Goal: Information Seeking & Learning: Stay updated

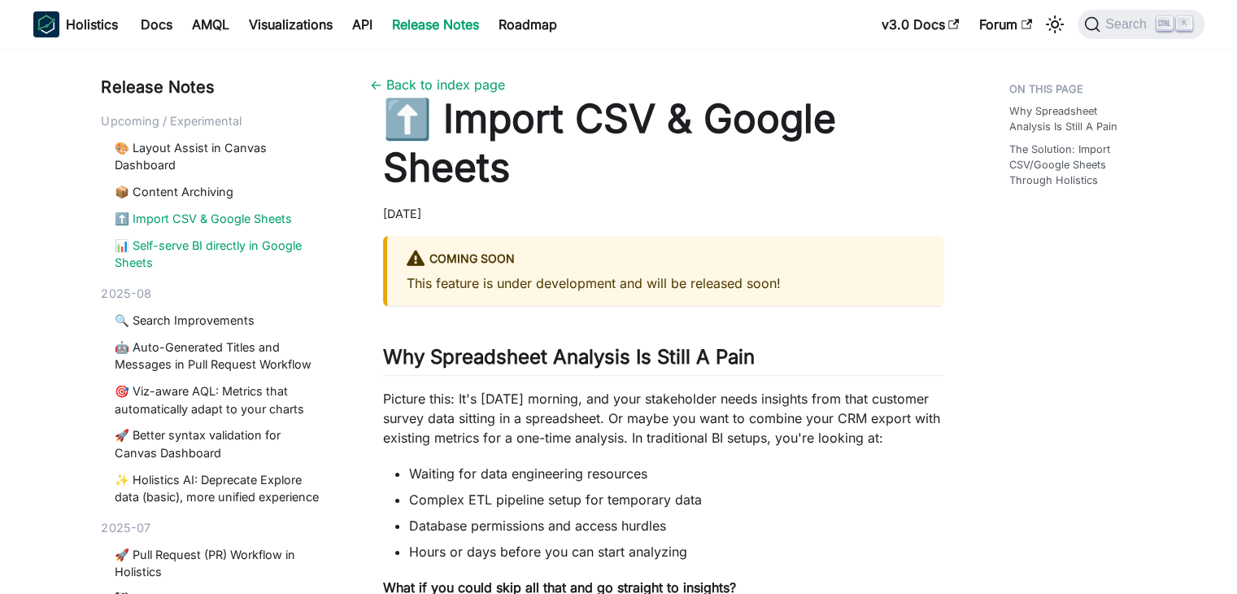
click at [246, 239] on link "📊 Self-serve BI directly in Google Sheets" at bounding box center [220, 254] width 210 height 35
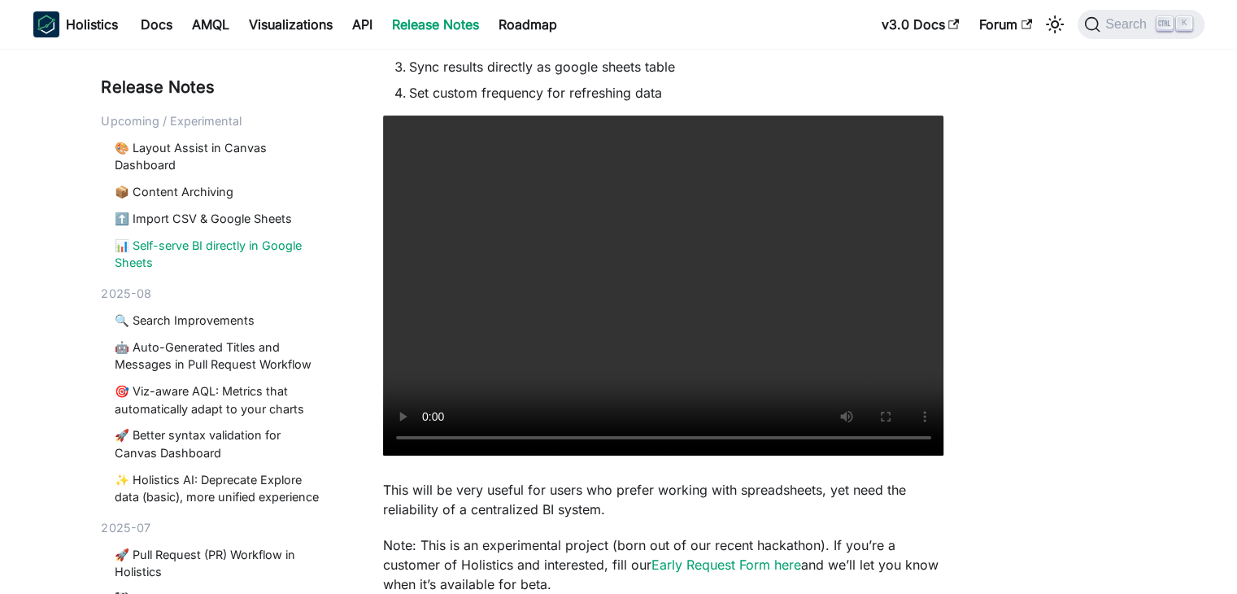
scroll to position [546, 0]
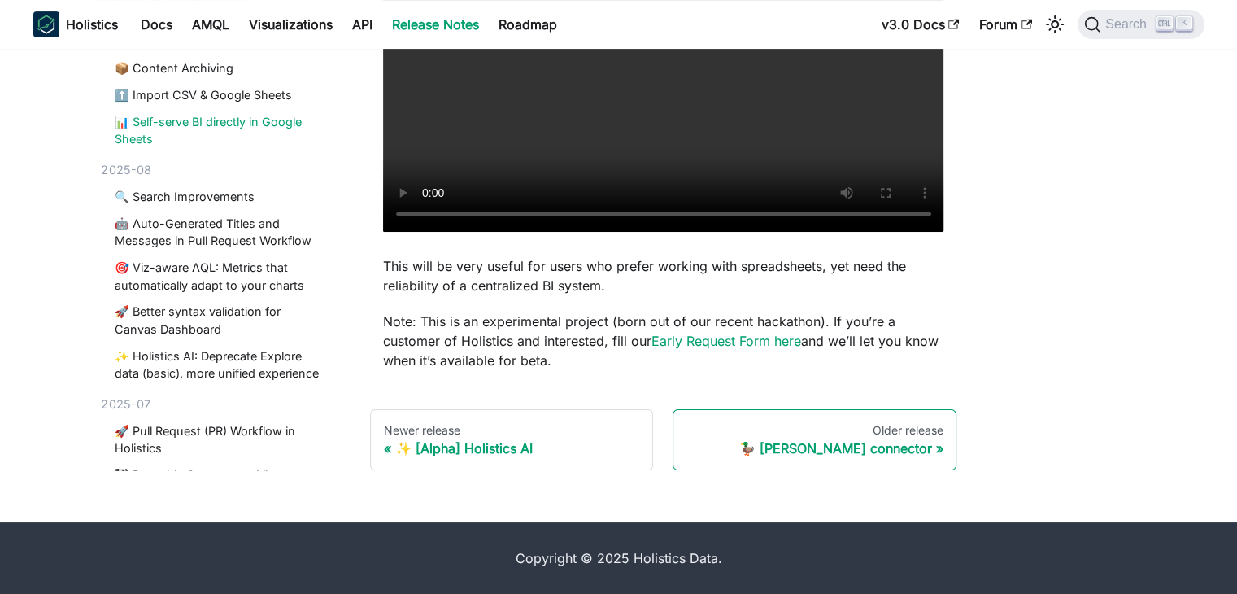
click at [884, 430] on div "Older release" at bounding box center [814, 430] width 256 height 15
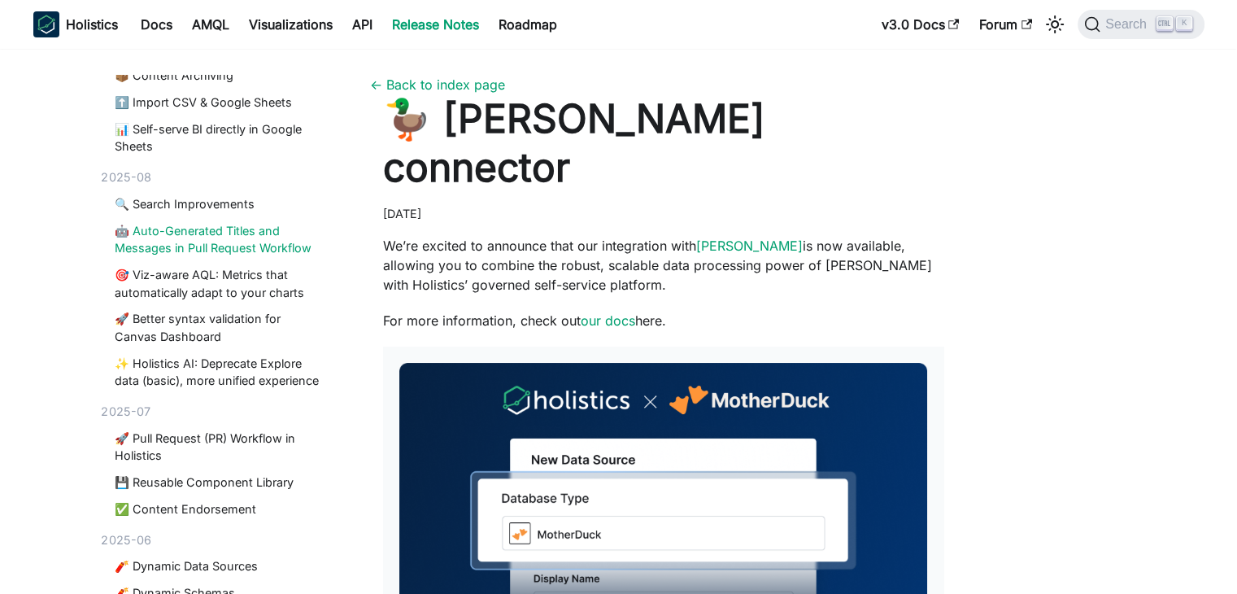
scroll to position [120, 0]
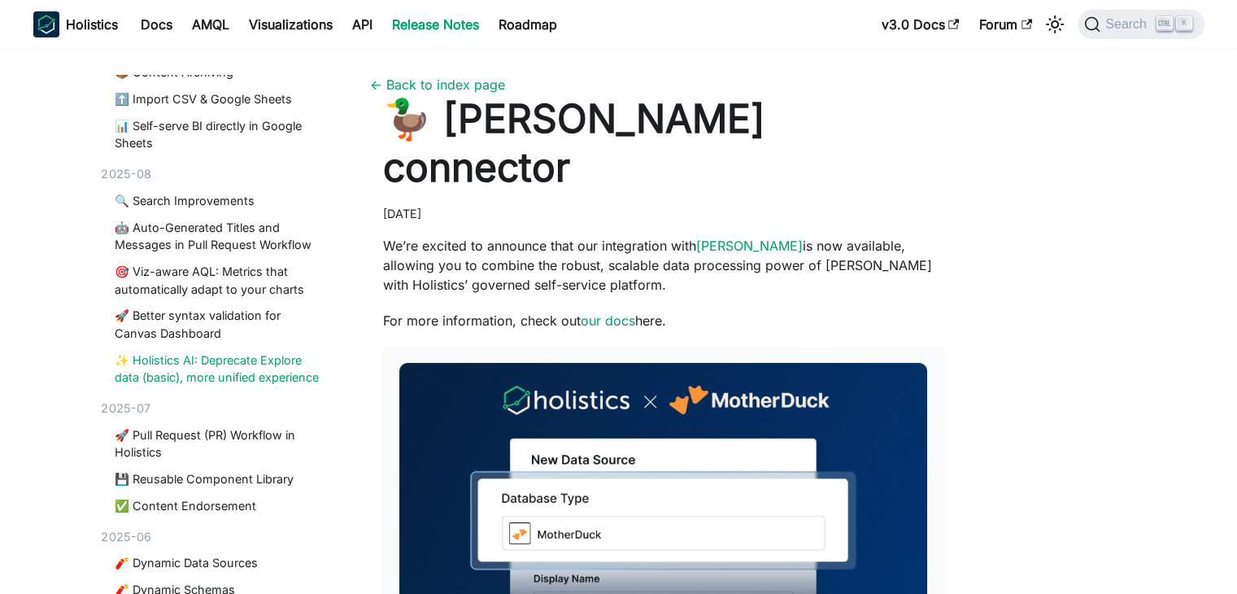
click at [211, 372] on link "✨ Holistics AI: Deprecate Explore data (basic), more unified experience" at bounding box center [220, 368] width 210 height 35
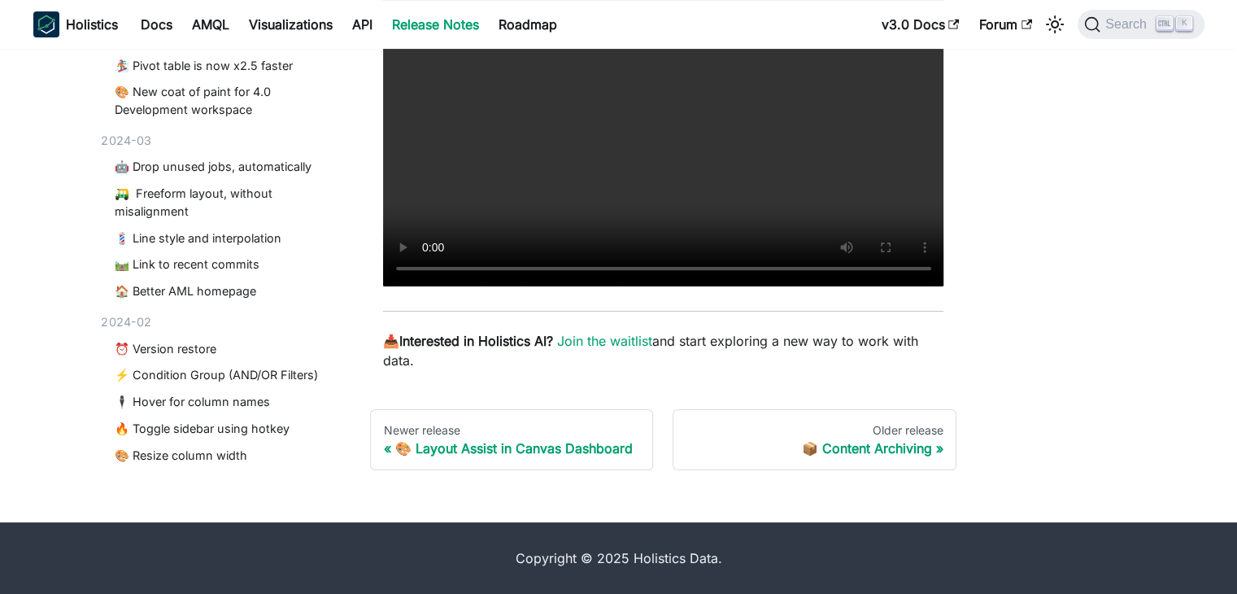
scroll to position [3935, 0]
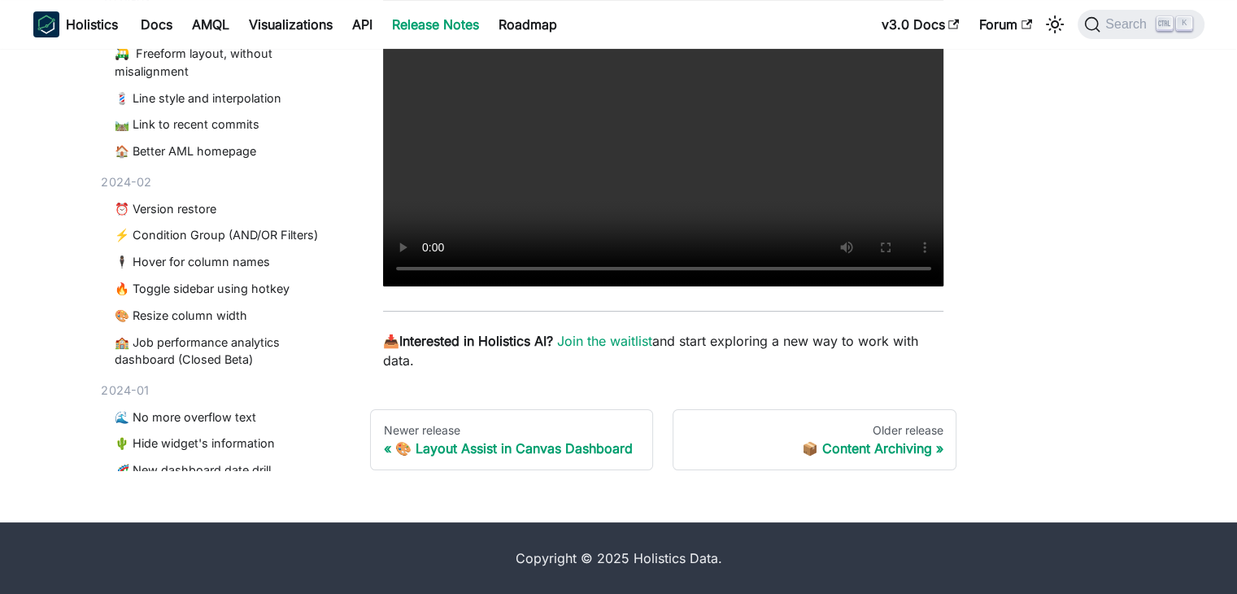
click at [205, 37] on link "🤖 Drop unused jobs, automatically" at bounding box center [220, 28] width 210 height 18
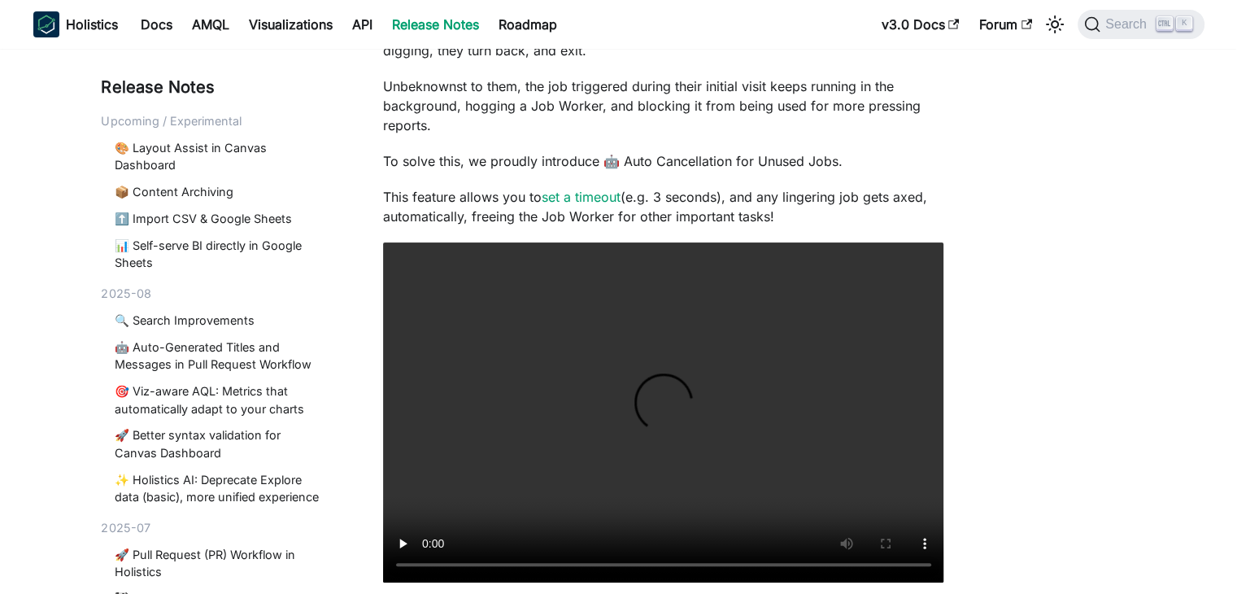
scroll to position [275, 0]
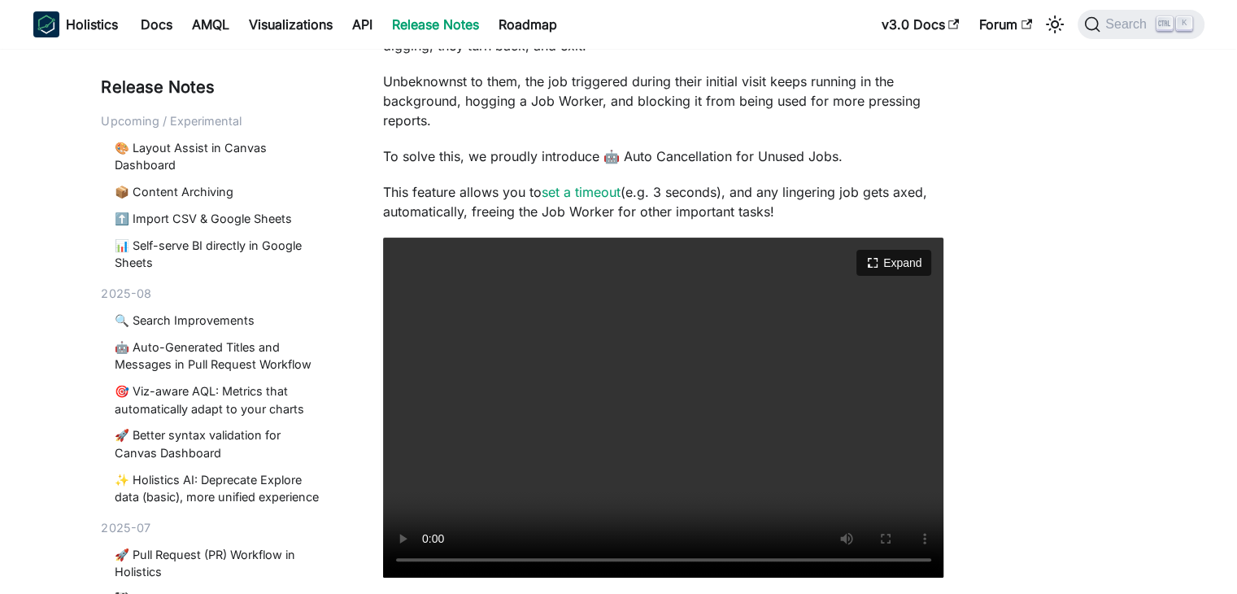
click at [501, 482] on video "Your browser does not support embedding video, but you can download it ." at bounding box center [663, 407] width 561 height 340
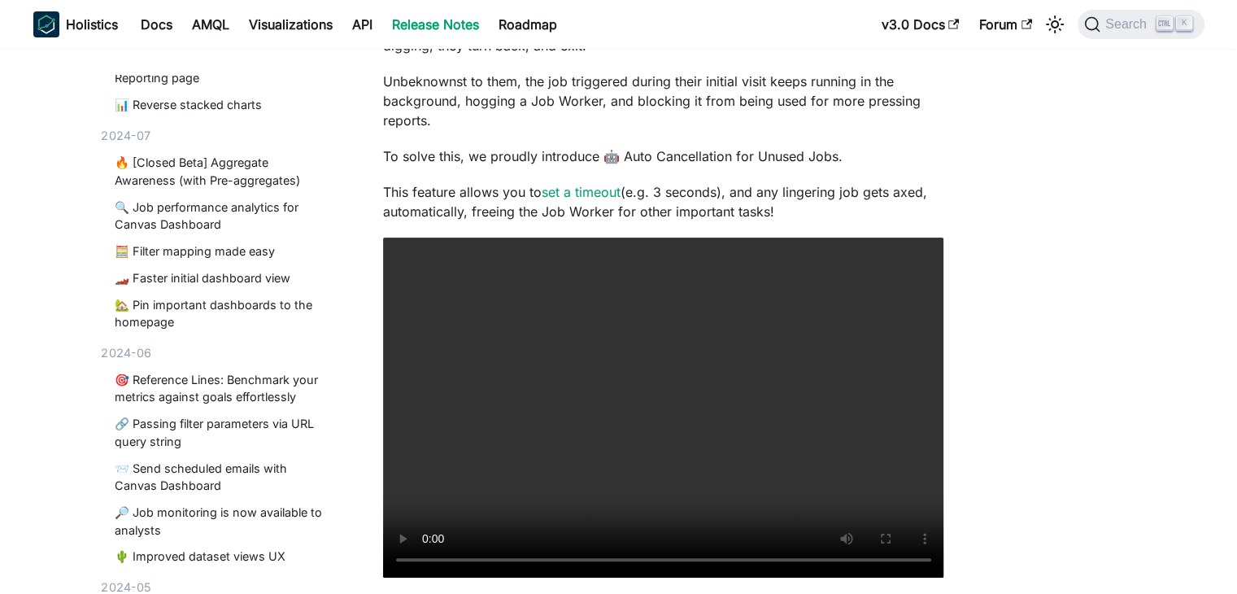
scroll to position [3012, 0]
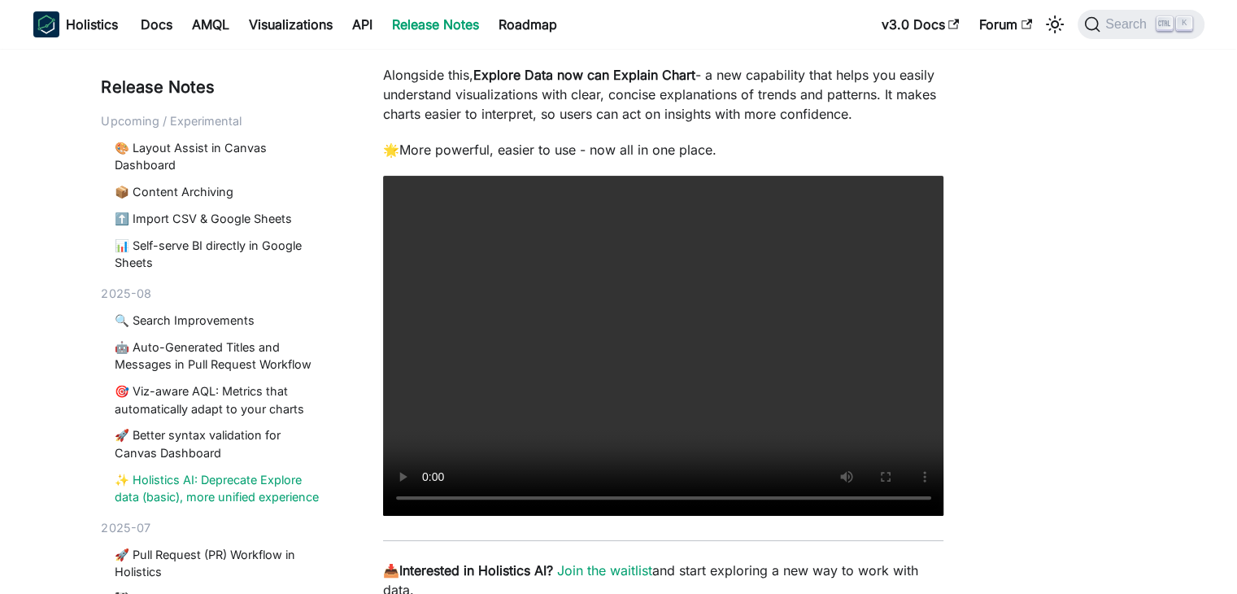
scroll to position [504, 0]
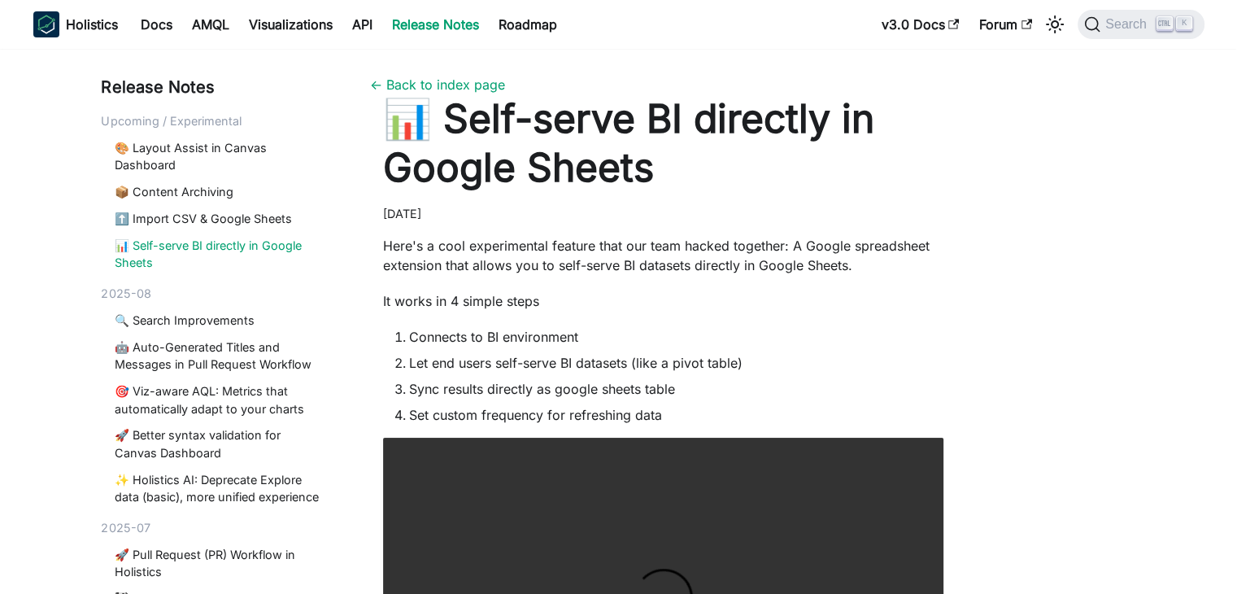
scroll to position [546, 0]
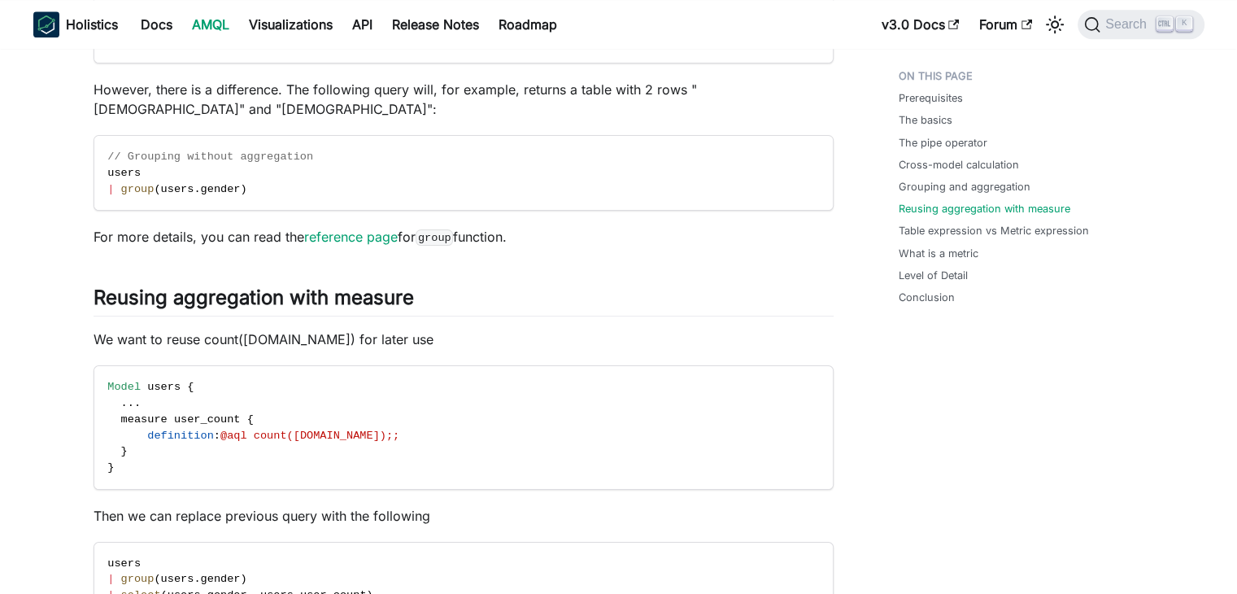
scroll to position [2132, 0]
